Goal: Task Accomplishment & Management: Manage account settings

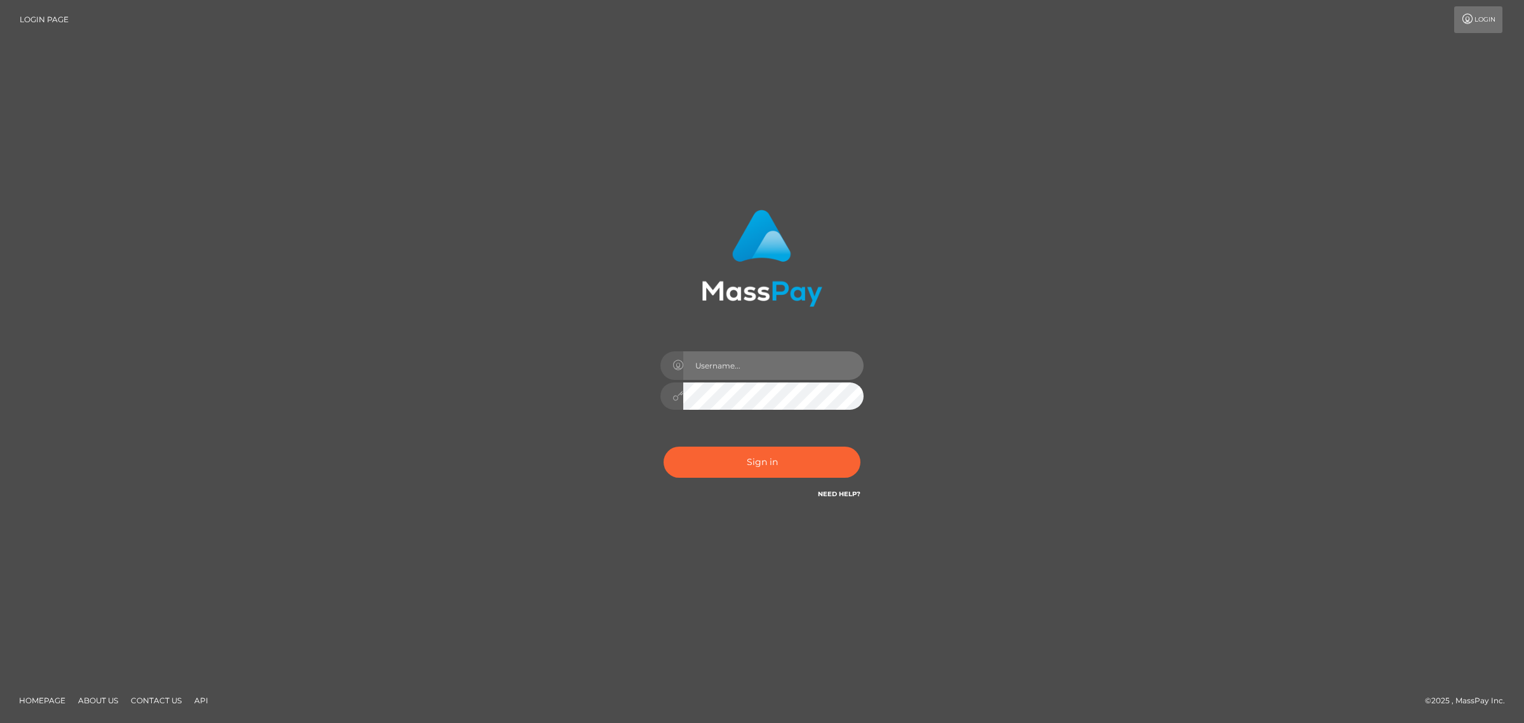
click at [712, 361] on input "text" at bounding box center [773, 365] width 180 height 29
click at [728, 366] on input "text" at bounding box center [773, 365] width 180 height 29
type input "gunjan.k"
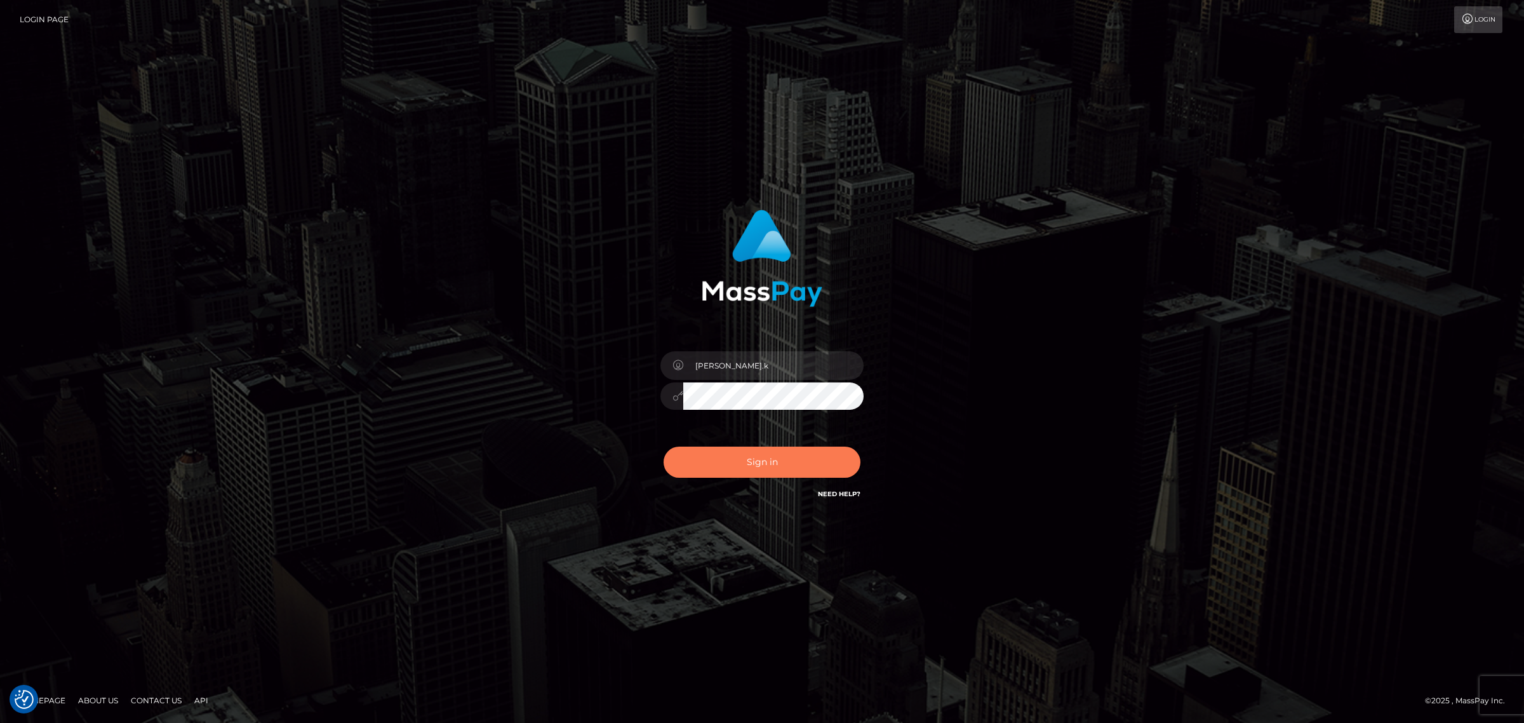
click at [743, 451] on button "Sign in" at bounding box center [762, 461] width 197 height 31
click at [740, 461] on button "Sign in" at bounding box center [762, 461] width 197 height 31
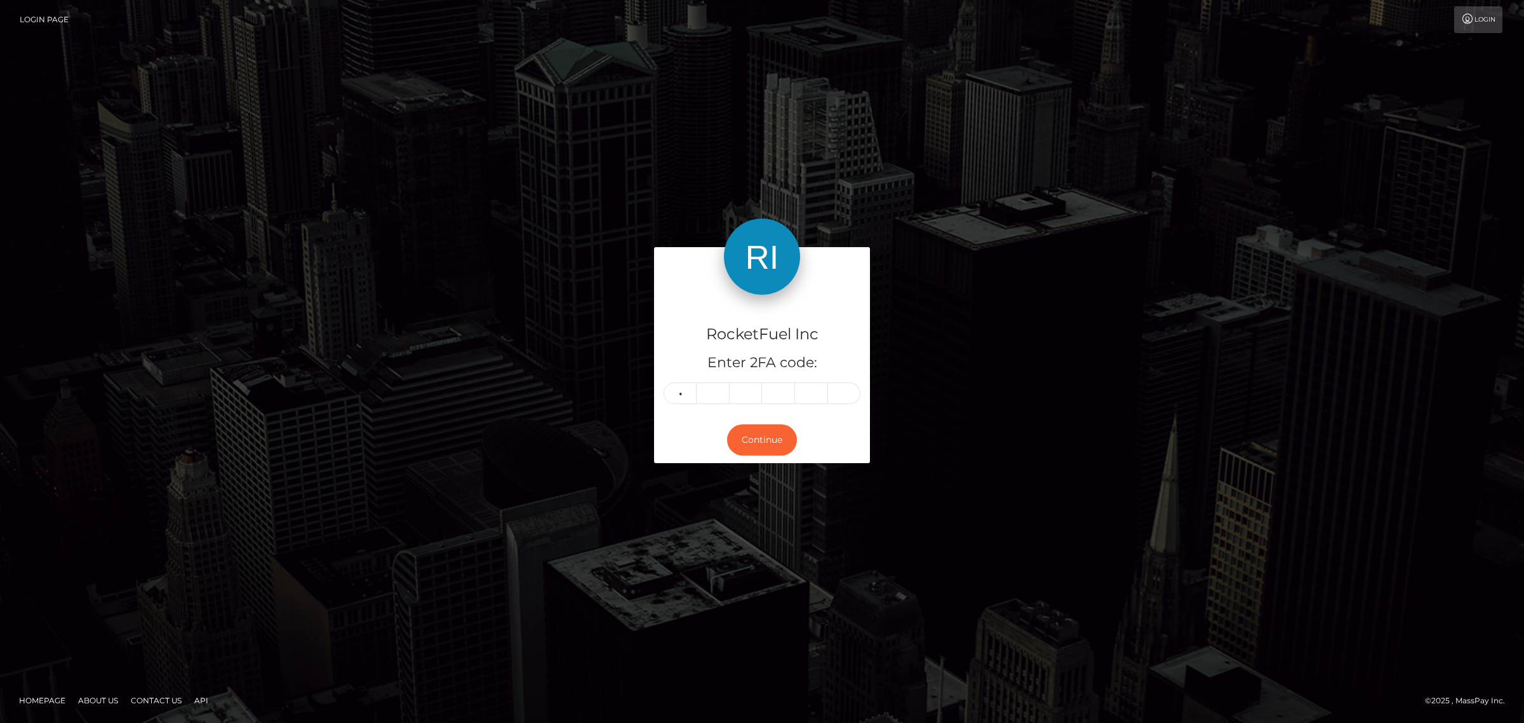
type input "4"
type input "3"
type input "1"
type input "5"
type input "4"
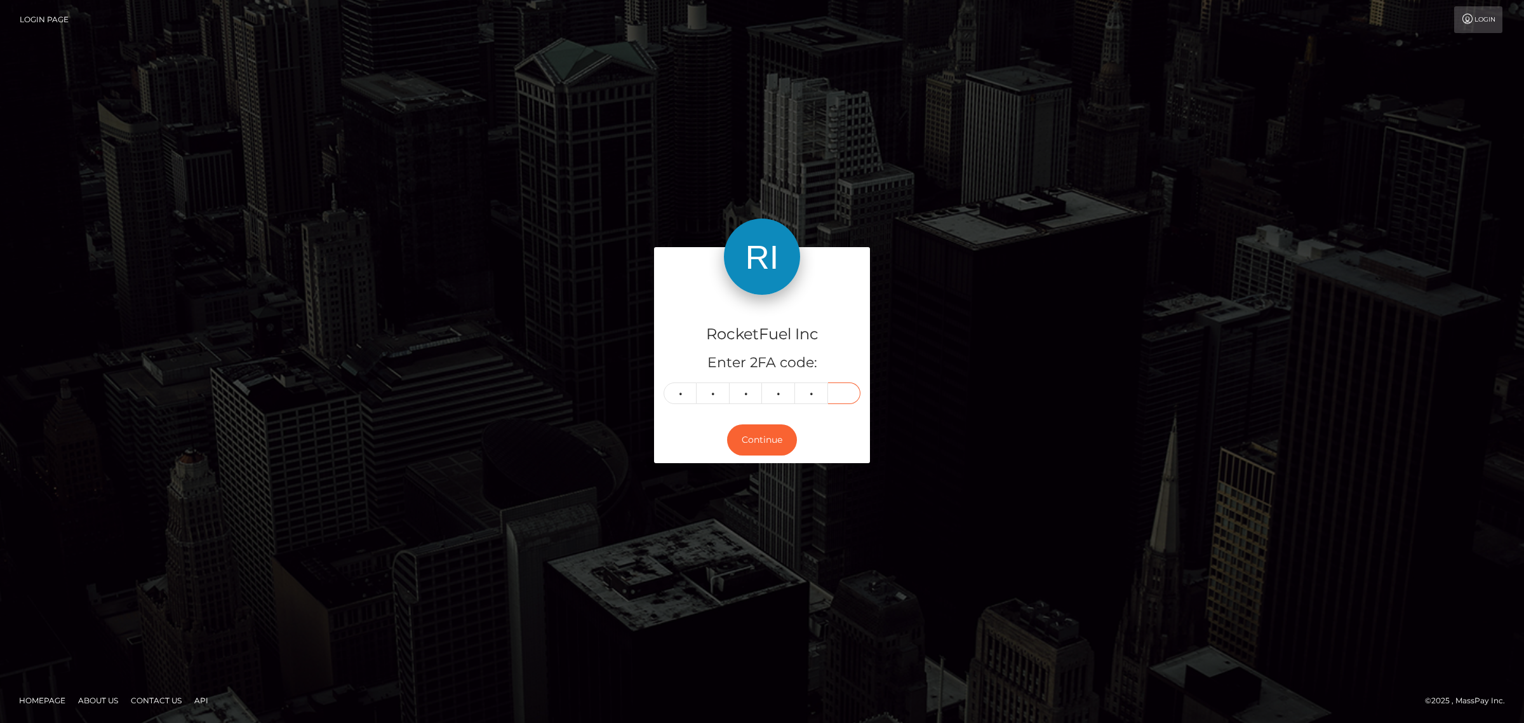
type input "5"
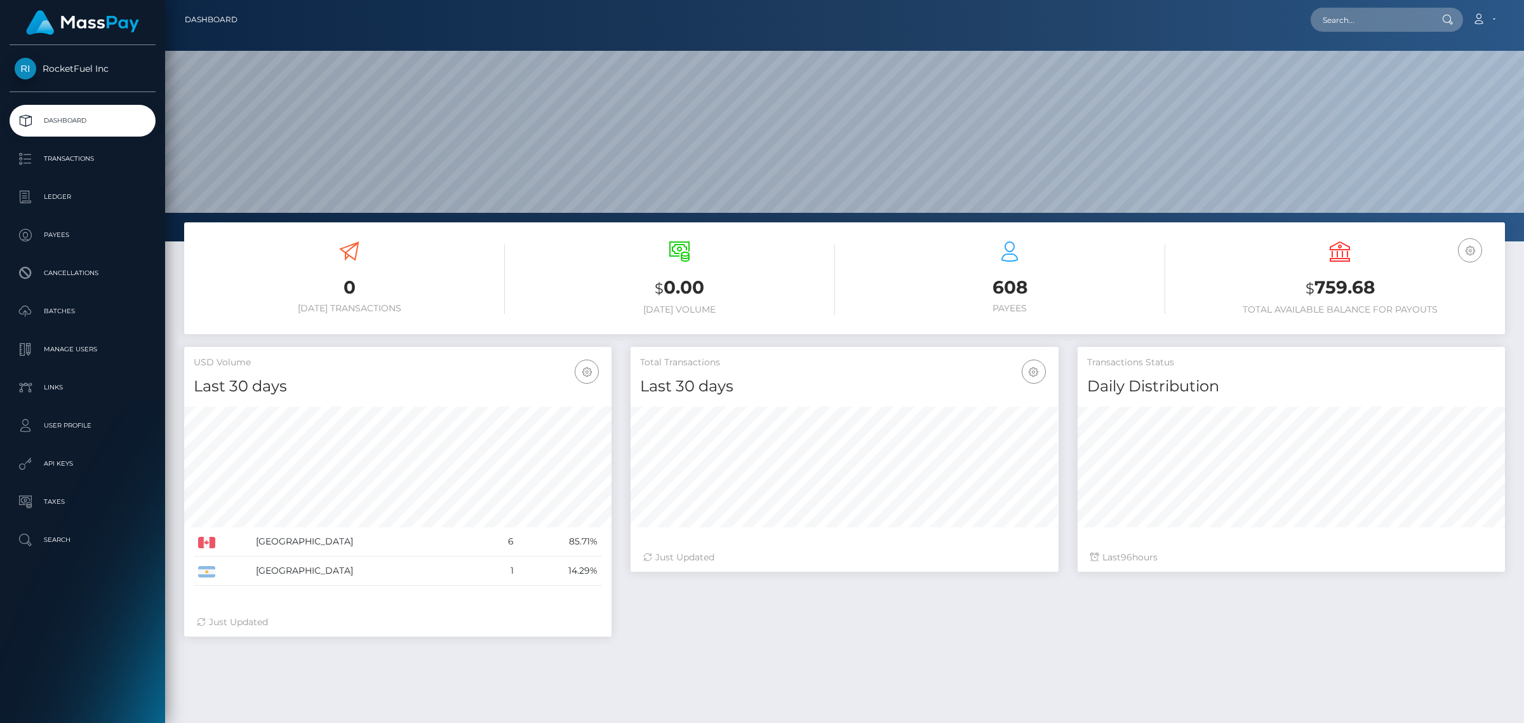
scroll to position [224, 427]
click at [618, 376] on div "USD Volume Last 30 days Last 30 days Last 60 days Last 90 days [GEOGRAPHIC_DATA…" at bounding box center [398, 498] width 446 height 302
